Goal: Find specific page/section: Find specific page/section

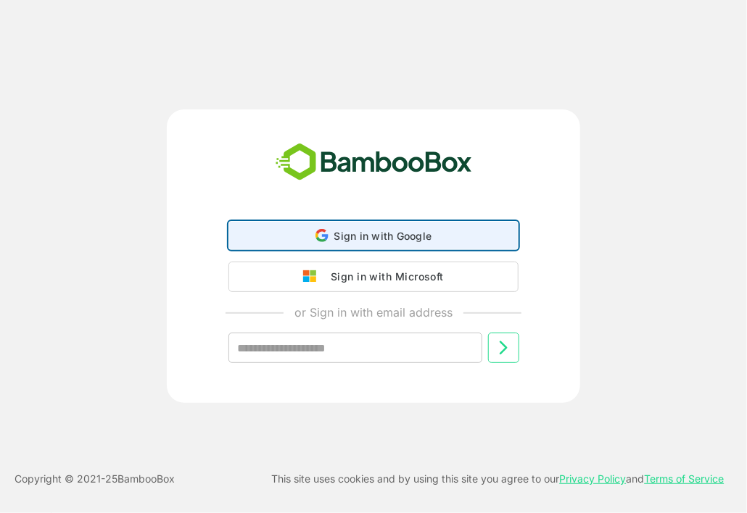
click at [373, 230] on span "Sign in with Google" at bounding box center [383, 236] width 98 height 12
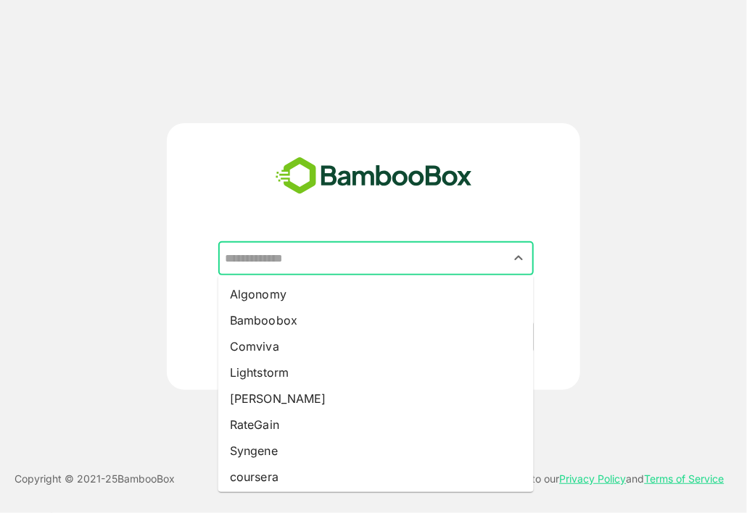
click at [459, 260] on input "text" at bounding box center [376, 259] width 310 height 28
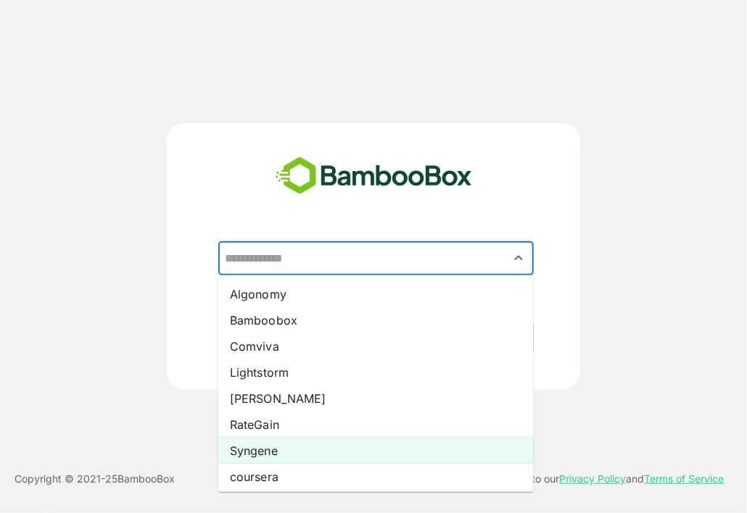
click at [334, 453] on li "Syngene" at bounding box center [375, 451] width 315 height 26
type input "*******"
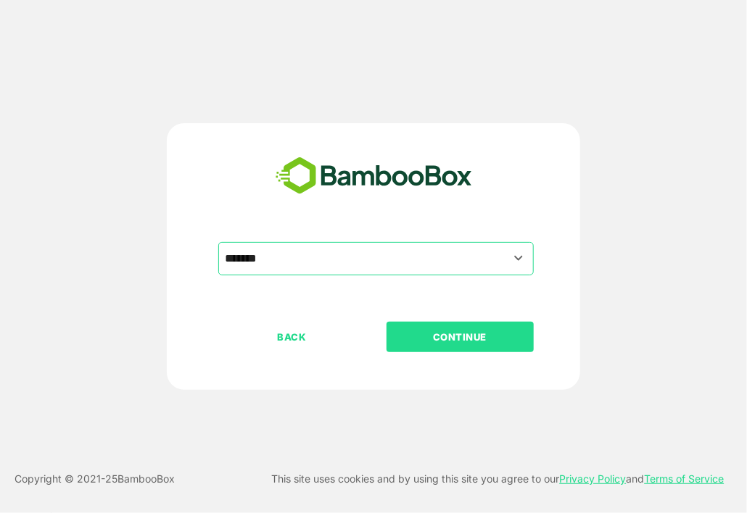
click at [470, 344] on p "CONTINUE" at bounding box center [459, 337] width 145 height 16
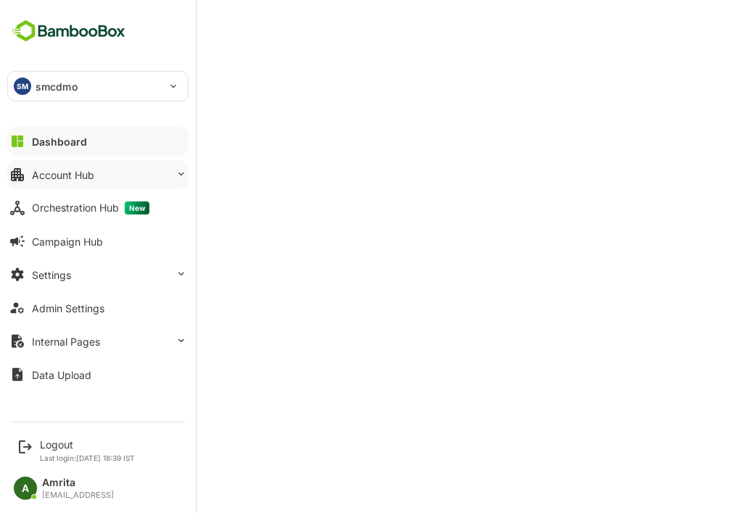
click at [107, 172] on button "Account Hub" at bounding box center [97, 174] width 181 height 29
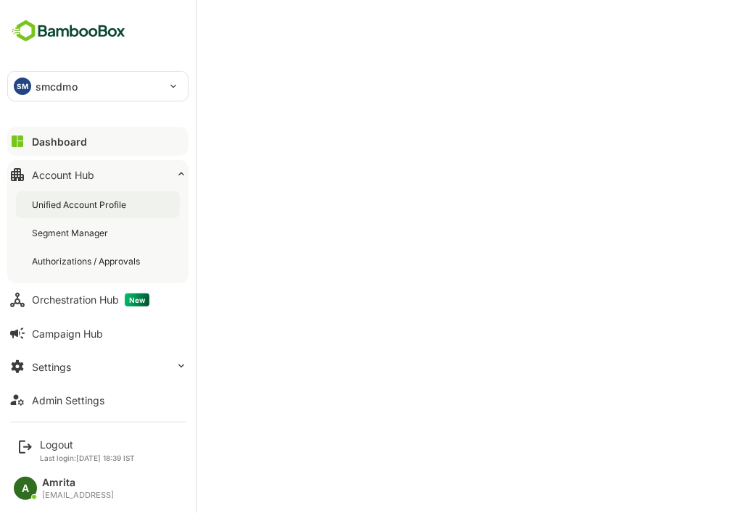
click at [106, 199] on div "Unified Account Profile" at bounding box center [80, 205] width 97 height 12
